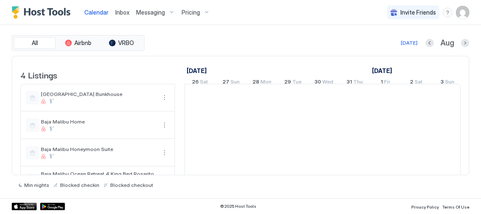
scroll to position [0, 464]
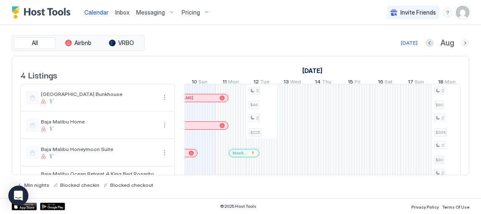
click at [468, 43] on button "Next month" at bounding box center [465, 43] width 8 height 8
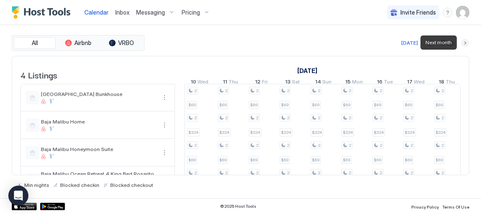
click at [465, 44] on button "Next month" at bounding box center [465, 43] width 8 height 8
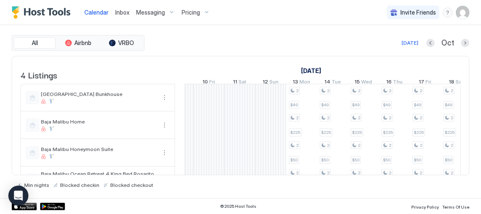
scroll to position [0, 0]
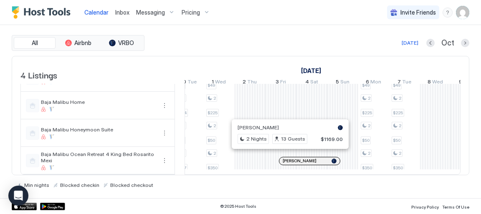
click at [287, 158] on div at bounding box center [287, 161] width 7 height 7
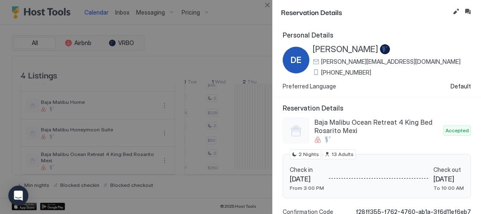
click at [240, 30] on div at bounding box center [240, 107] width 481 height 214
click at [267, 2] on button "Close" at bounding box center [267, 5] width 10 height 10
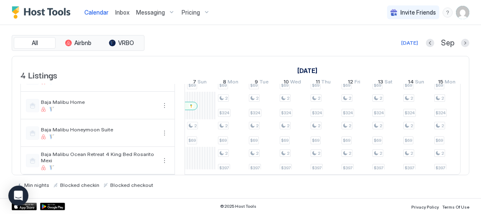
scroll to position [0, 650]
